Goal: Find specific page/section: Find specific page/section

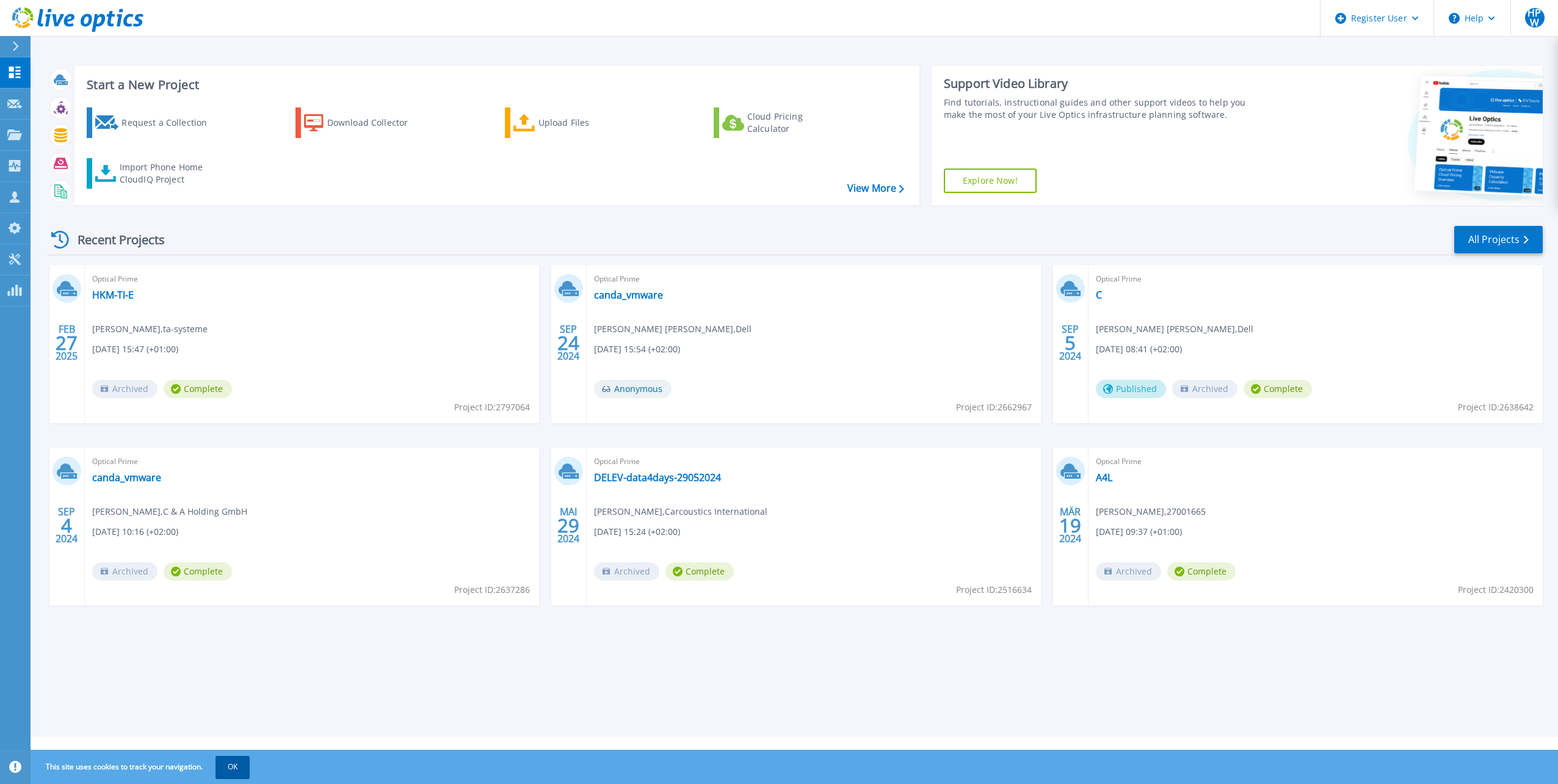
click at [224, 771] on button "OK" at bounding box center [233, 766] width 34 height 22
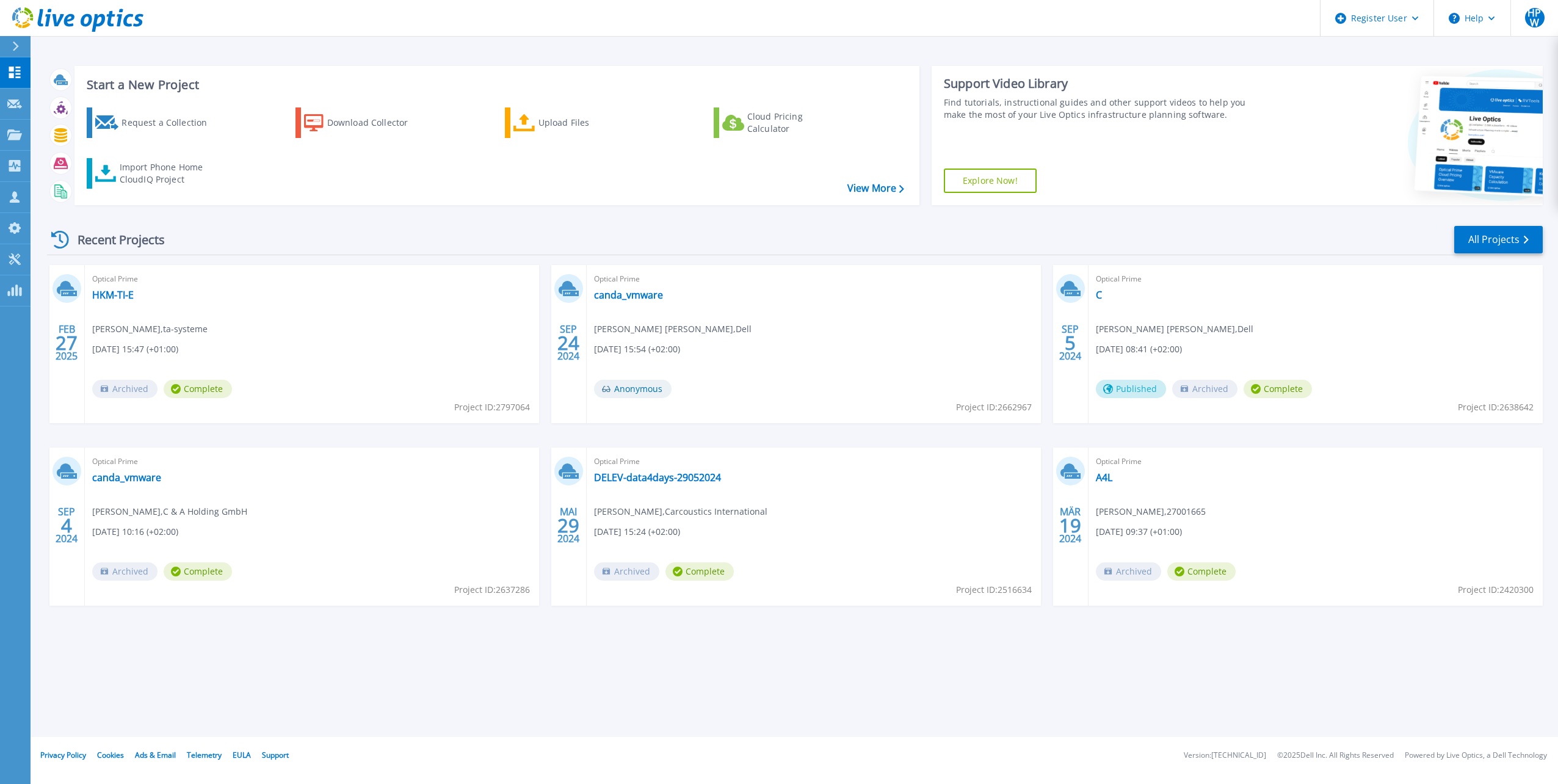
click at [8, 49] on button at bounding box center [15, 47] width 30 height 21
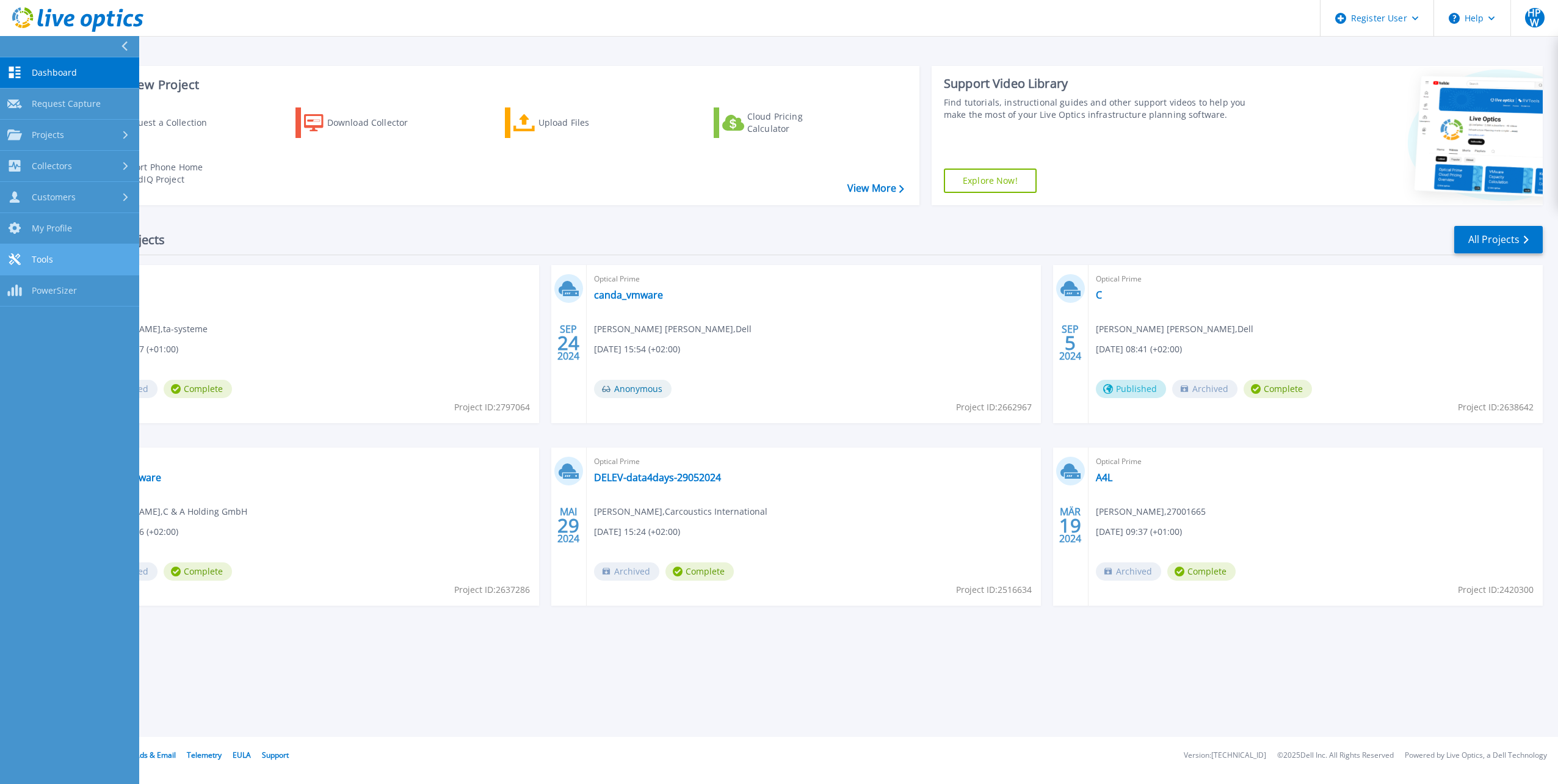
click at [45, 259] on span "Tools" at bounding box center [42, 259] width 21 height 11
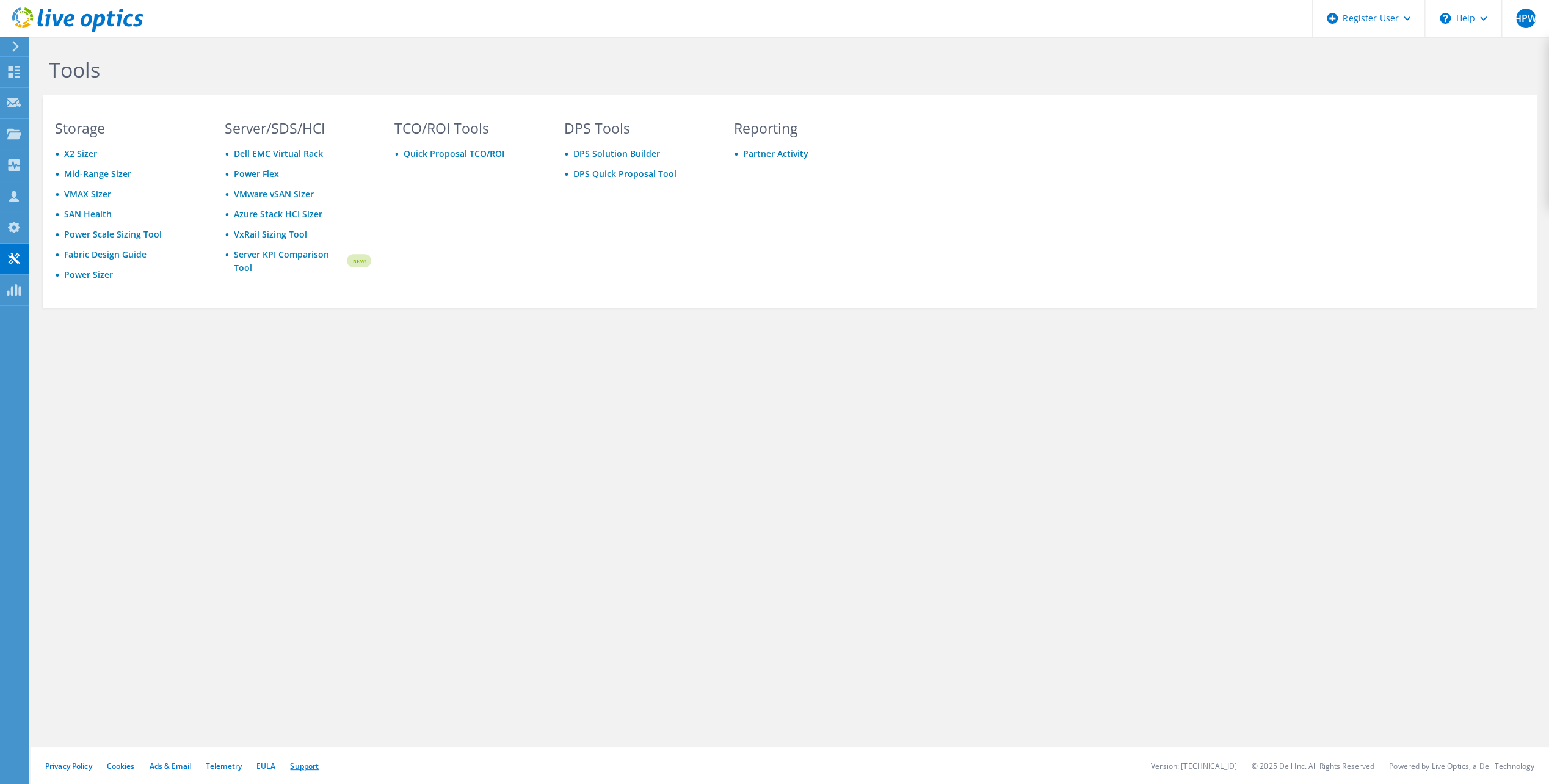
click at [313, 768] on link "Support" at bounding box center [304, 765] width 29 height 11
